Goal: Communication & Community: Participate in discussion

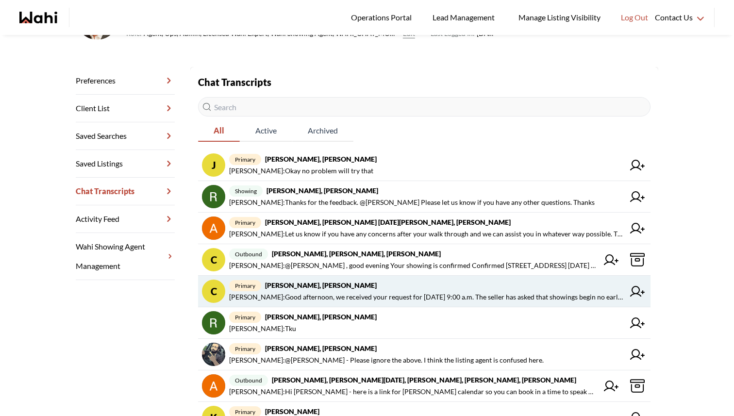
scroll to position [135, 0]
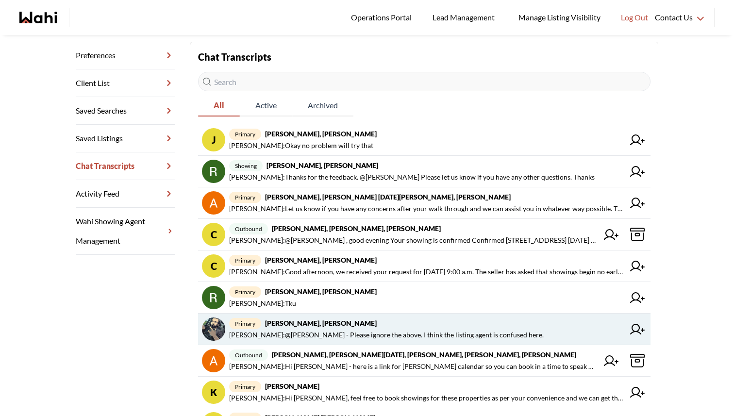
click at [315, 336] on span "[PERSON_NAME] : @[PERSON_NAME] - Please ignore the above. I think the listing a…" at bounding box center [386, 335] width 314 height 12
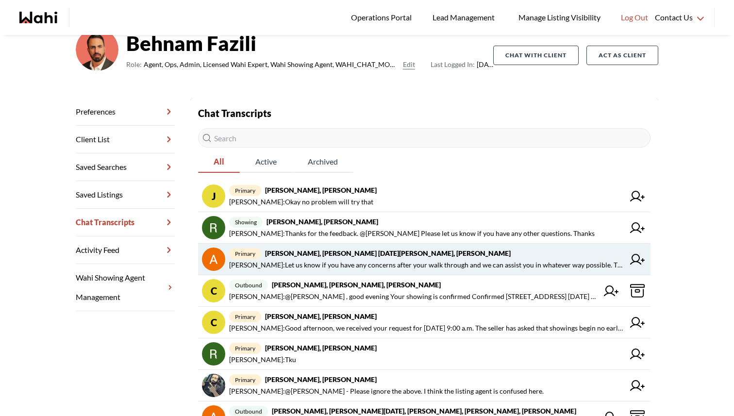
scroll to position [82, 0]
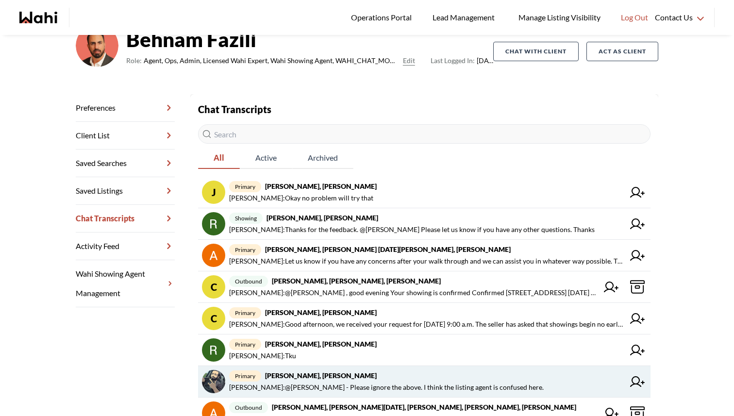
click at [634, 379] on icon at bounding box center [637, 381] width 15 height 11
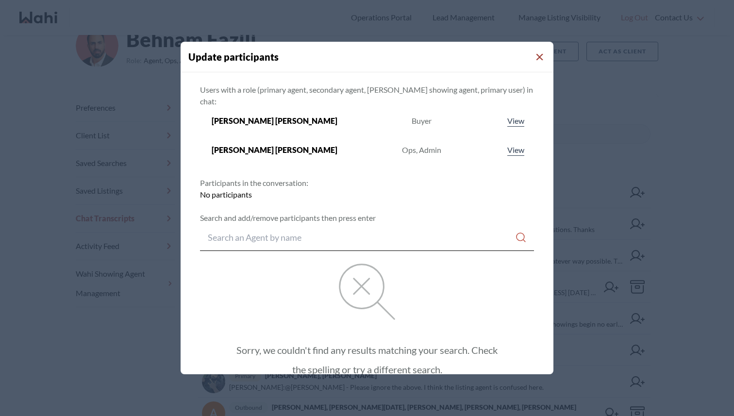
click at [536, 58] on icon "Close Modal" at bounding box center [539, 57] width 7 height 7
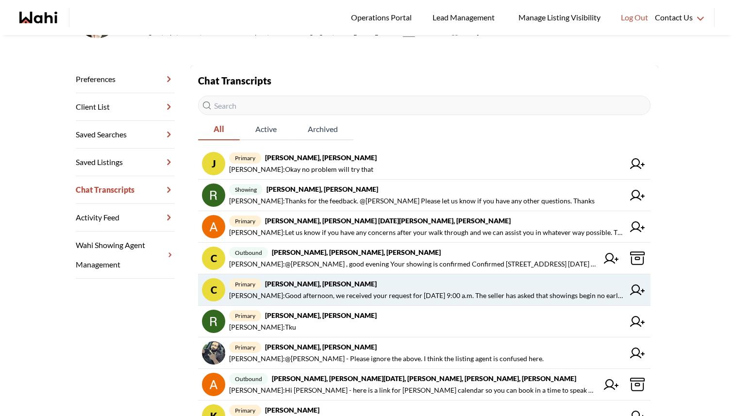
scroll to position [131, 0]
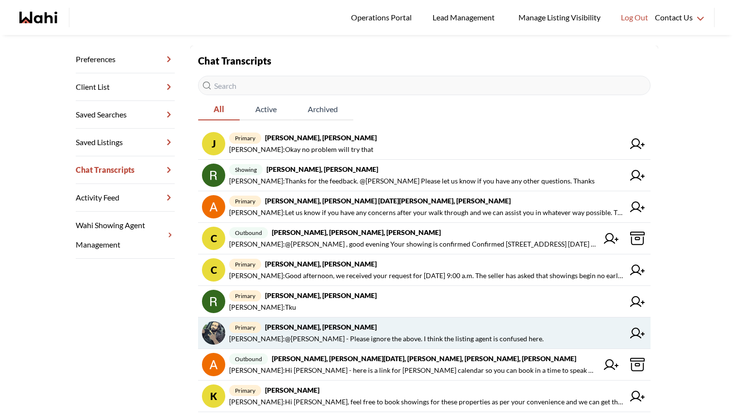
click at [349, 328] on span "primary [PERSON_NAME], [PERSON_NAME]" at bounding box center [426, 327] width 395 height 12
